Goal: Task Accomplishment & Management: Use online tool/utility

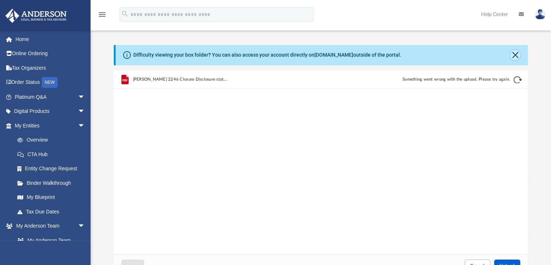
click at [515, 54] on button "Close" at bounding box center [515, 55] width 10 height 10
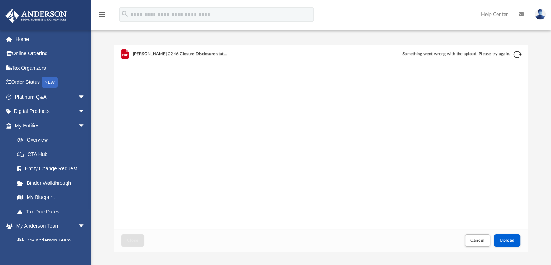
click at [515, 55] on button "Retry" at bounding box center [518, 54] width 9 height 9
click at [477, 243] on button "Cancel" at bounding box center [477, 240] width 25 height 13
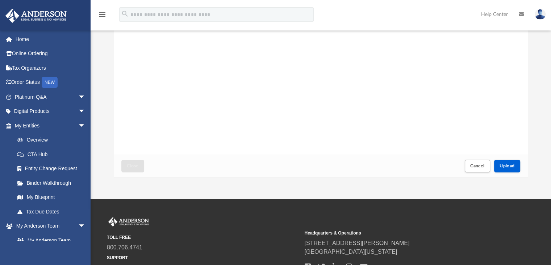
scroll to position [77, 0]
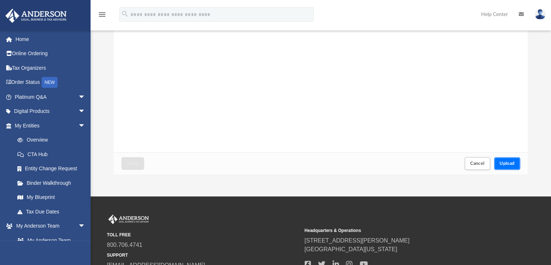
click at [510, 159] on button "Upload" at bounding box center [508, 163] width 26 height 13
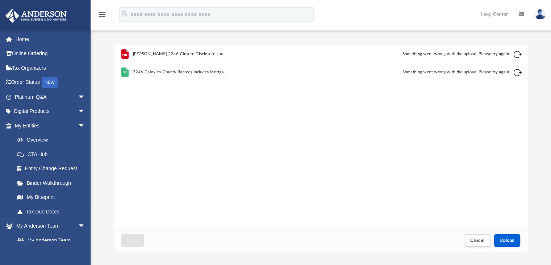
click at [477, 109] on div "Johnson 2246 Closure Disclosure statement 2022 refi.pdf Something went wrong wi…" at bounding box center [321, 137] width 415 height 184
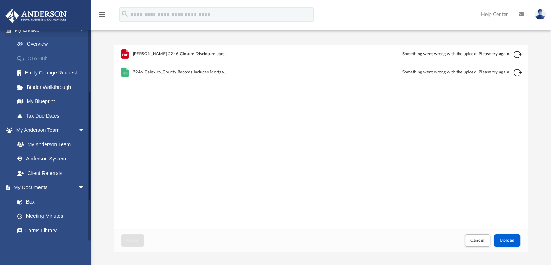
scroll to position [136, 0]
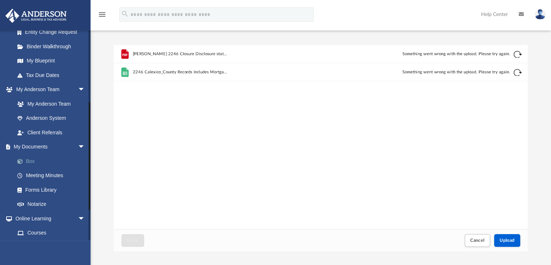
click at [34, 161] on link "Box" at bounding box center [53, 161] width 86 height 15
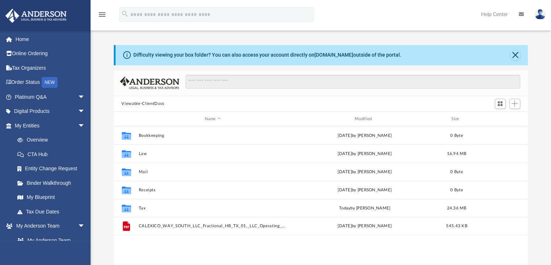
scroll to position [159, 409]
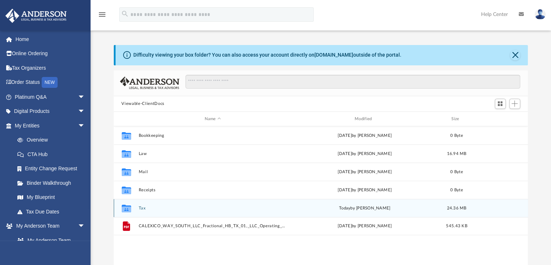
click at [125, 208] on icon "grid" at bounding box center [125, 208] width 9 height 8
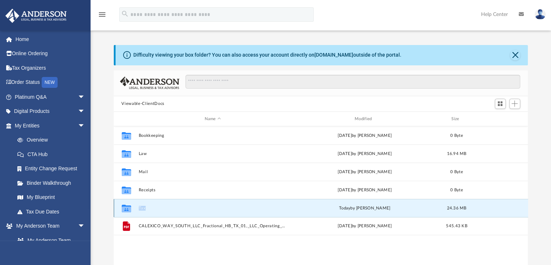
click at [125, 208] on icon "grid" at bounding box center [125, 208] width 9 height 8
click at [125, 209] on icon "grid" at bounding box center [125, 208] width 9 height 8
click at [142, 208] on button "Tax" at bounding box center [213, 208] width 149 height 5
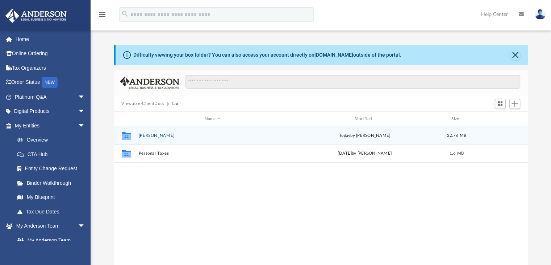
click at [127, 136] on icon "grid" at bounding box center [125, 137] width 9 height 6
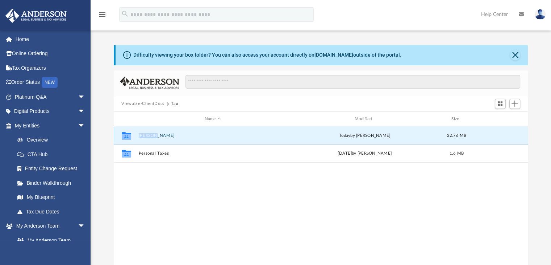
click at [127, 136] on icon "grid" at bounding box center [125, 137] width 9 height 6
click at [125, 137] on icon "grid" at bounding box center [125, 136] width 9 height 8
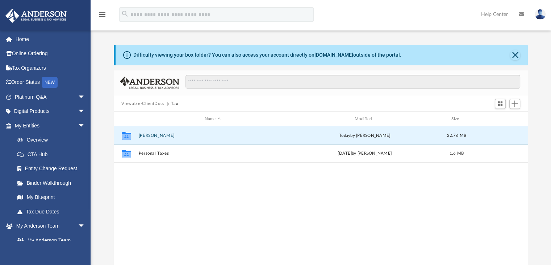
click at [187, 177] on div "Collaborated [PERSON_NAME] [DATE] by [PERSON_NAME] 22.76 MB Collaborated Folder…" at bounding box center [321, 201] width 415 height 150
click at [124, 134] on icon "grid" at bounding box center [125, 137] width 9 height 6
click at [142, 135] on button "[PERSON_NAME]" at bounding box center [213, 135] width 149 height 5
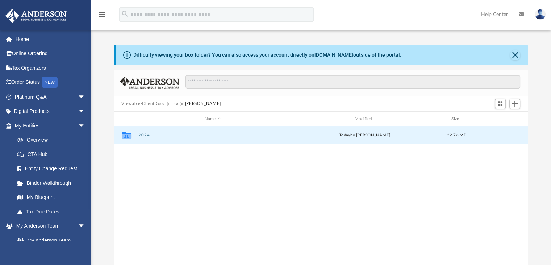
click at [140, 135] on button "2024" at bounding box center [213, 135] width 149 height 5
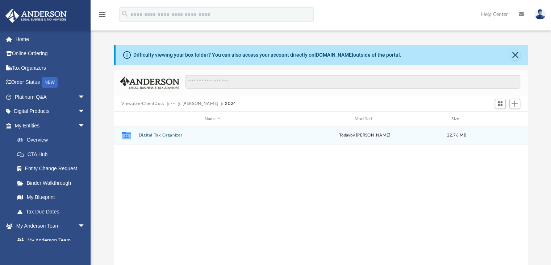
click at [140, 135] on button "Digital Tax Organizer" at bounding box center [213, 135] width 149 height 5
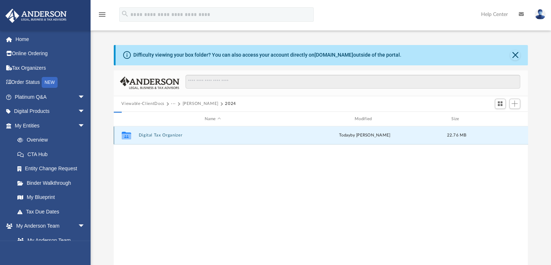
click at [140, 135] on button "Digital Tax Organizer" at bounding box center [213, 135] width 149 height 5
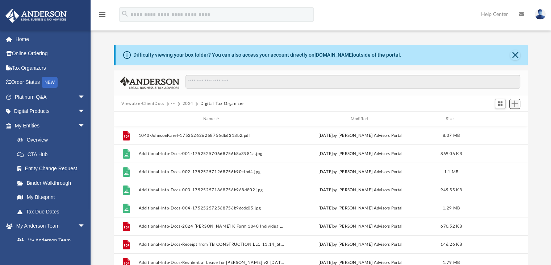
click at [516, 103] on span "Add" at bounding box center [515, 103] width 6 height 6
click at [500, 131] on li "New Folder" at bounding box center [504, 130] width 23 height 8
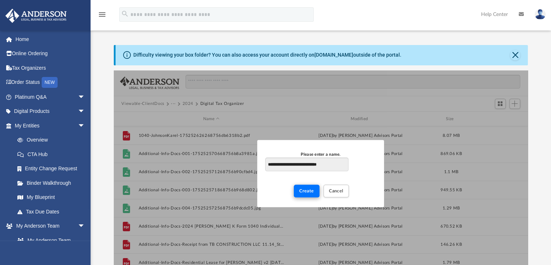
type input "**********"
click at [307, 191] on span "Create" at bounding box center [306, 191] width 15 height 4
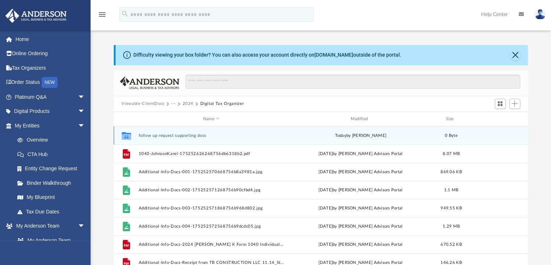
click at [156, 134] on button "follow up request supporting docs" at bounding box center [212, 135] width 146 height 5
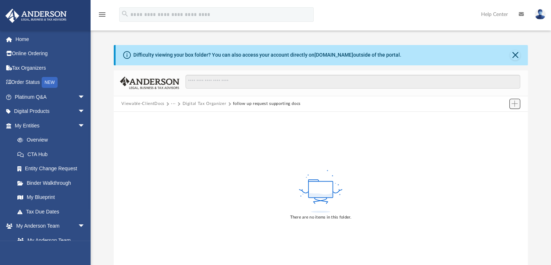
click at [515, 105] on span "Add" at bounding box center [515, 103] width 6 height 6
click at [499, 118] on li "Upload" at bounding box center [504, 118] width 23 height 8
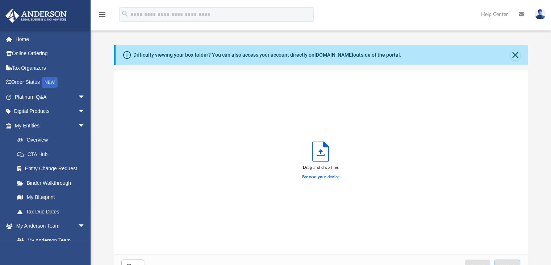
scroll to position [178, 409]
click at [499, 118] on div "Drag and drop files Browse your device" at bounding box center [321, 162] width 415 height 184
click at [319, 156] on polyline "Upload" at bounding box center [320, 154] width 7 height 1
click at [321, 154] on icon "Upload" at bounding box center [321, 151] width 16 height 19
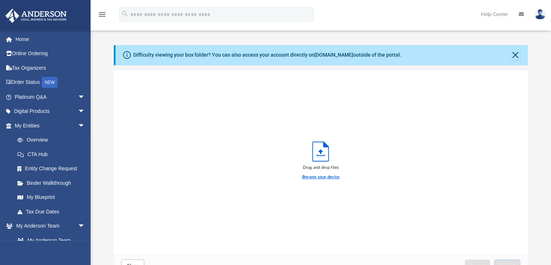
click at [314, 177] on label "Browse your device" at bounding box center [321, 177] width 38 height 7
click at [0, 0] on input "Browse your device" at bounding box center [0, 0] width 0 height 0
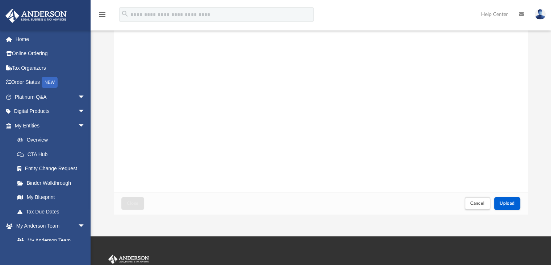
scroll to position [64, 0]
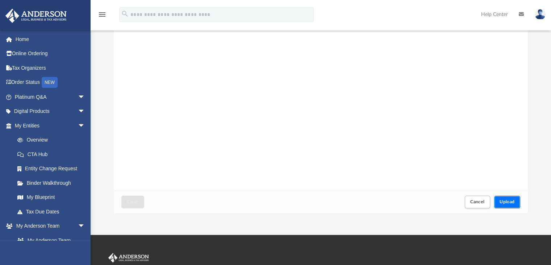
click at [508, 199] on span "Upload" at bounding box center [507, 201] width 15 height 4
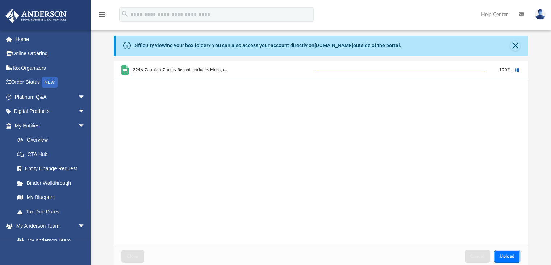
scroll to position [9, 0]
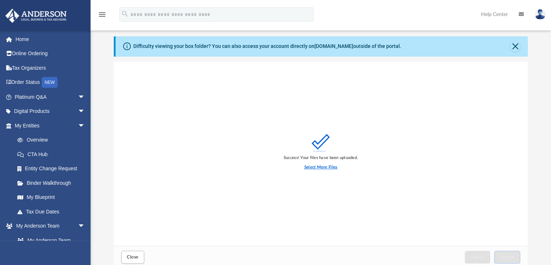
click at [326, 166] on label "Select More Files" at bounding box center [321, 167] width 33 height 7
click at [0, 0] on input "Select More Files" at bounding box center [0, 0] width 0 height 0
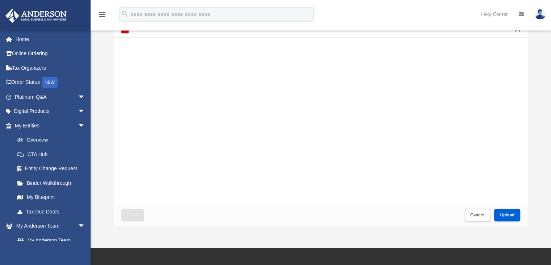
scroll to position [57, 0]
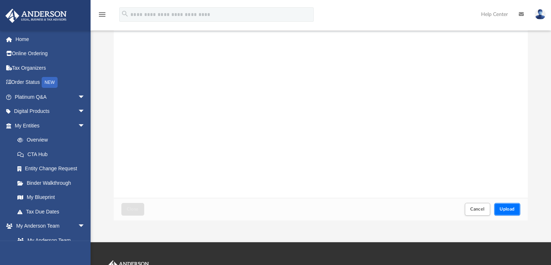
click at [513, 208] on span "Upload" at bounding box center [507, 209] width 15 height 4
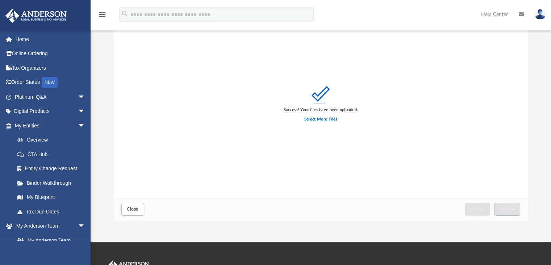
click at [332, 119] on label "Select More Files" at bounding box center [321, 119] width 33 height 7
click at [0, 0] on input "Select More Files" at bounding box center [0, 0] width 0 height 0
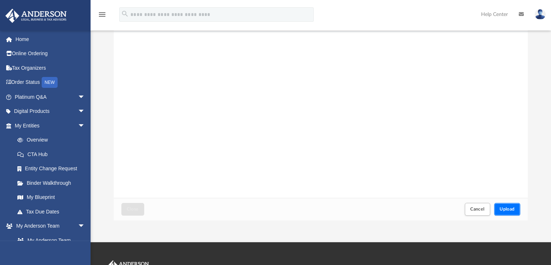
click at [504, 208] on span "Upload" at bounding box center [507, 209] width 15 height 4
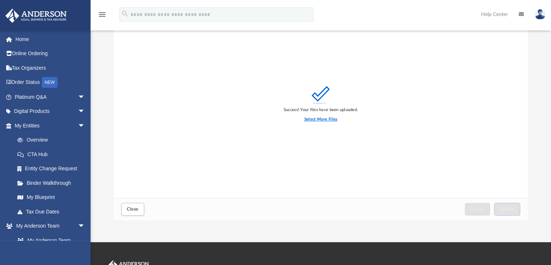
click at [324, 117] on label "Select More Files" at bounding box center [321, 119] width 33 height 7
click at [0, 0] on input "Select More Files" at bounding box center [0, 0] width 0 height 0
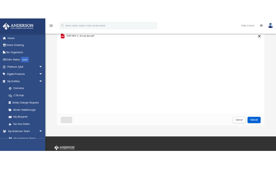
scroll to position [62, 0]
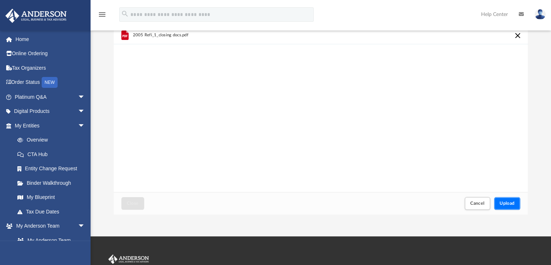
click at [514, 204] on span "Upload" at bounding box center [507, 203] width 15 height 4
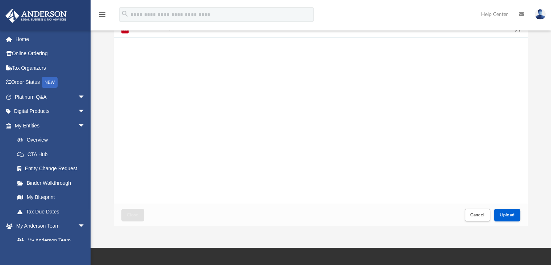
scroll to position [51, 0]
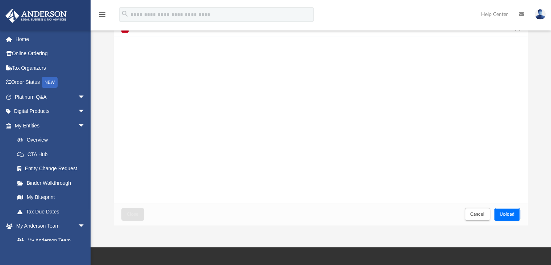
click at [512, 214] on span "Upload" at bounding box center [507, 214] width 15 height 4
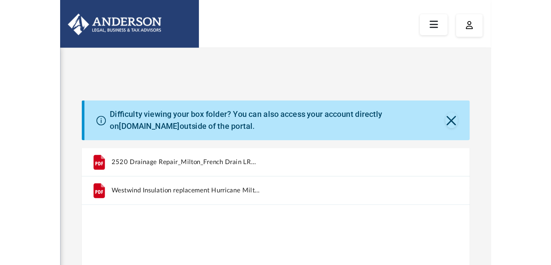
scroll to position [178, 409]
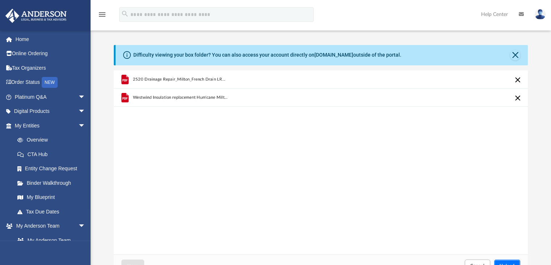
click at [502, 261] on button "Upload" at bounding box center [508, 265] width 26 height 13
